Goal: Navigation & Orientation: Find specific page/section

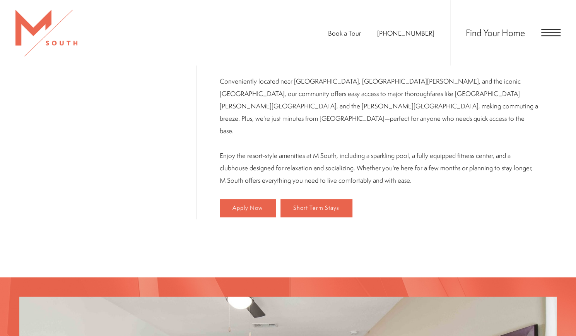
scroll to position [482, 0]
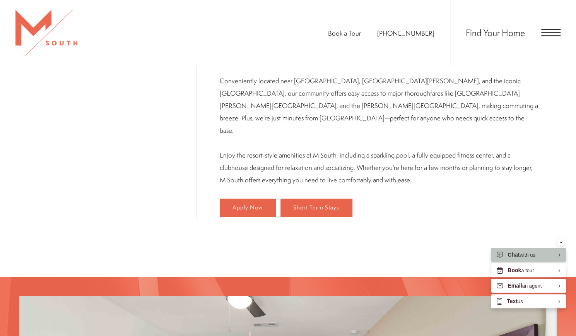
click at [549, 31] on span "Open Menu" at bounding box center [550, 32] width 19 height 7
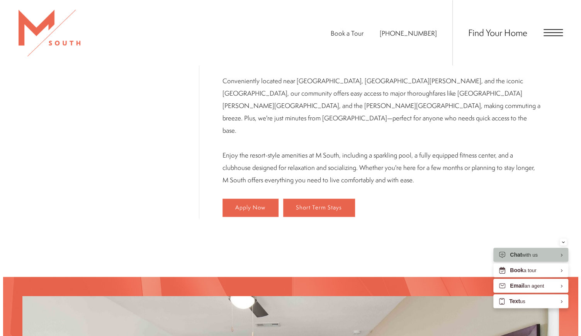
scroll to position [0, 0]
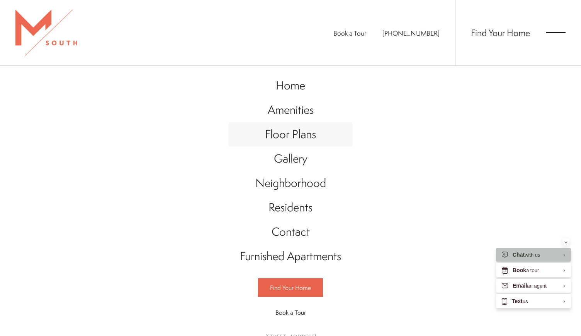
click at [283, 136] on span "Floor Plans" at bounding box center [290, 134] width 51 height 16
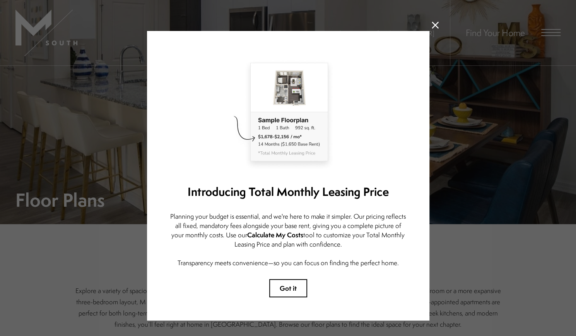
scroll to position [22, 0]
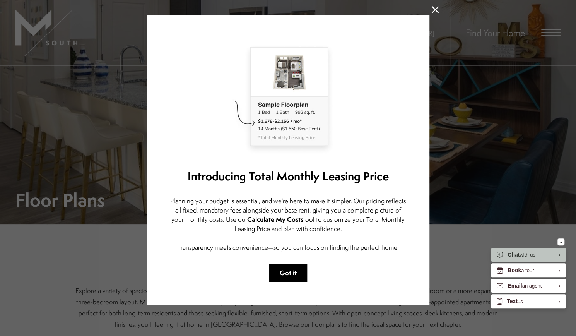
click at [291, 273] on button "Got it" at bounding box center [288, 272] width 38 height 18
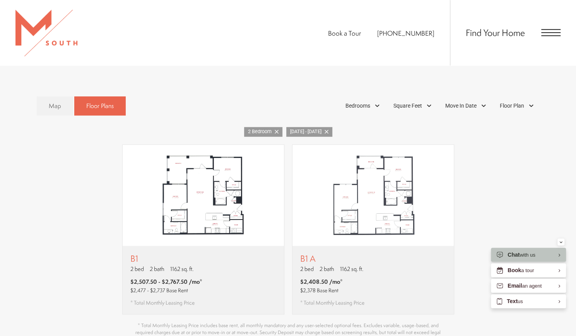
scroll to position [431, 0]
